Goal: Check status: Check status

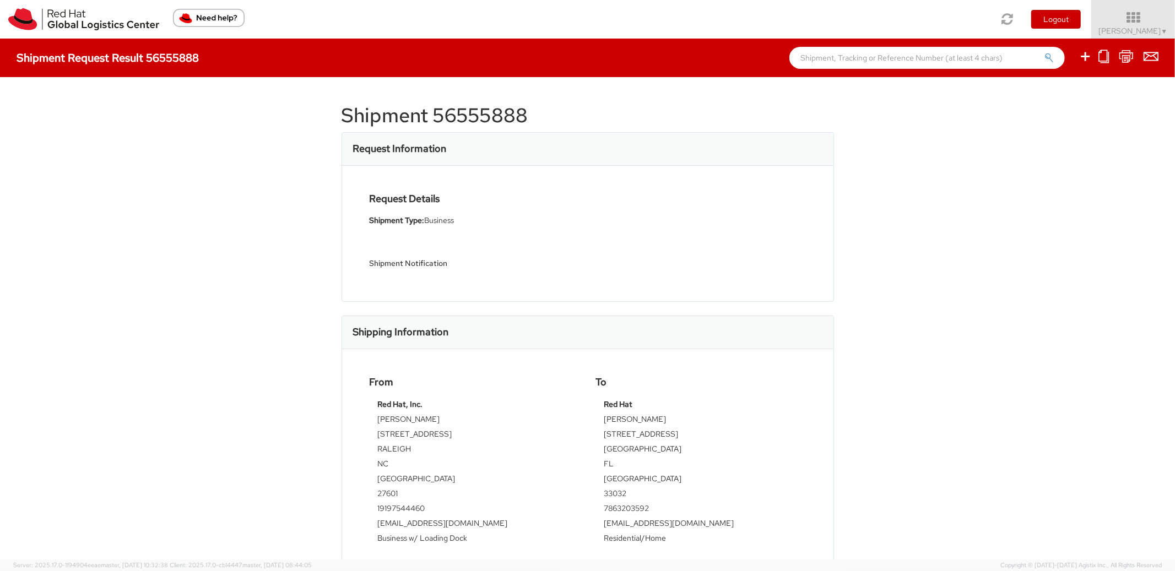
scroll to position [58, 0]
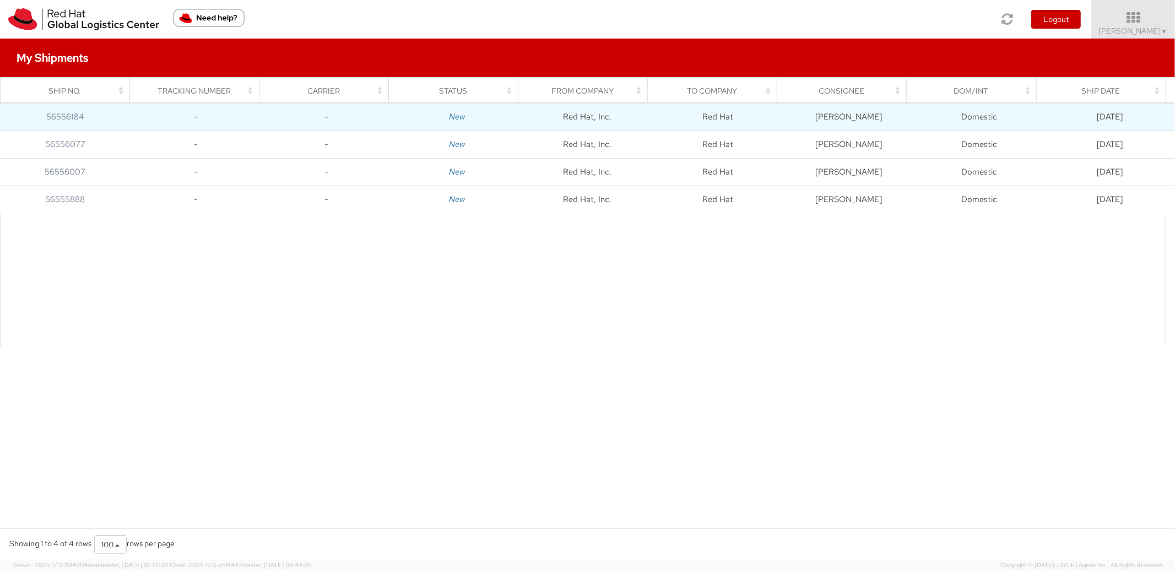
click at [855, 120] on td "Aziz Ahmed" at bounding box center [849, 118] width 131 height 28
click at [80, 120] on link "56556184" at bounding box center [65, 116] width 37 height 11
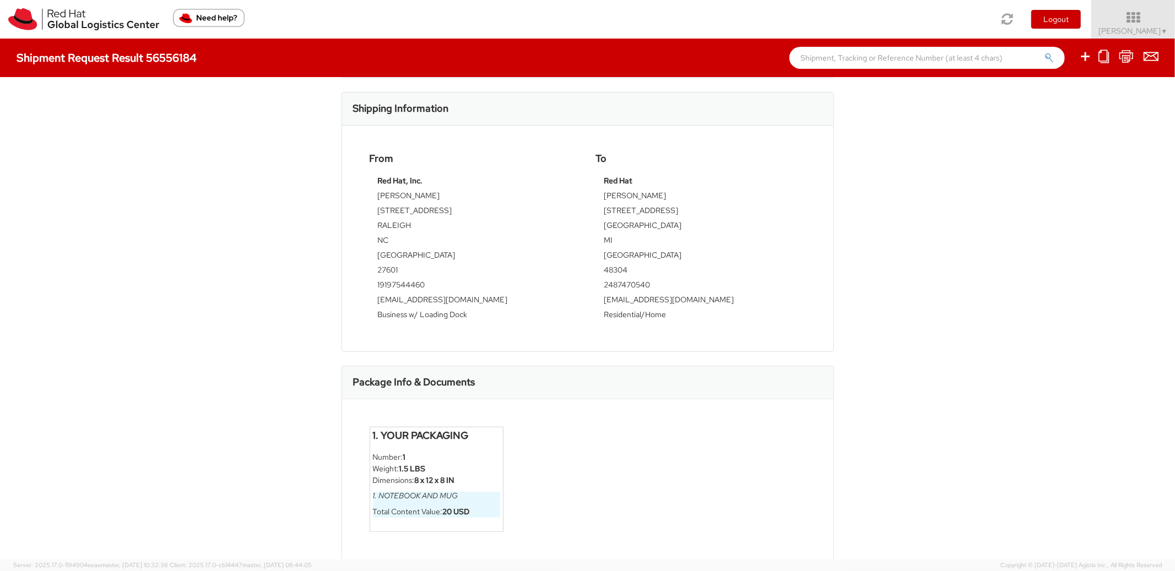
scroll to position [240, 0]
